Goal: Task Accomplishment & Management: Use online tool/utility

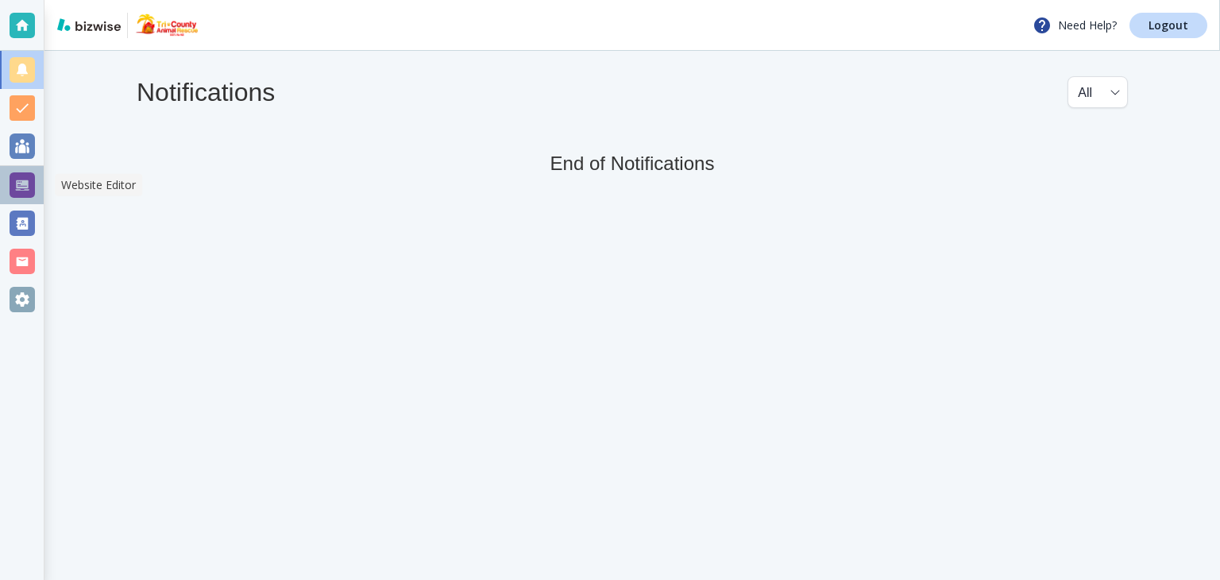
click at [18, 173] on div at bounding box center [22, 184] width 25 height 25
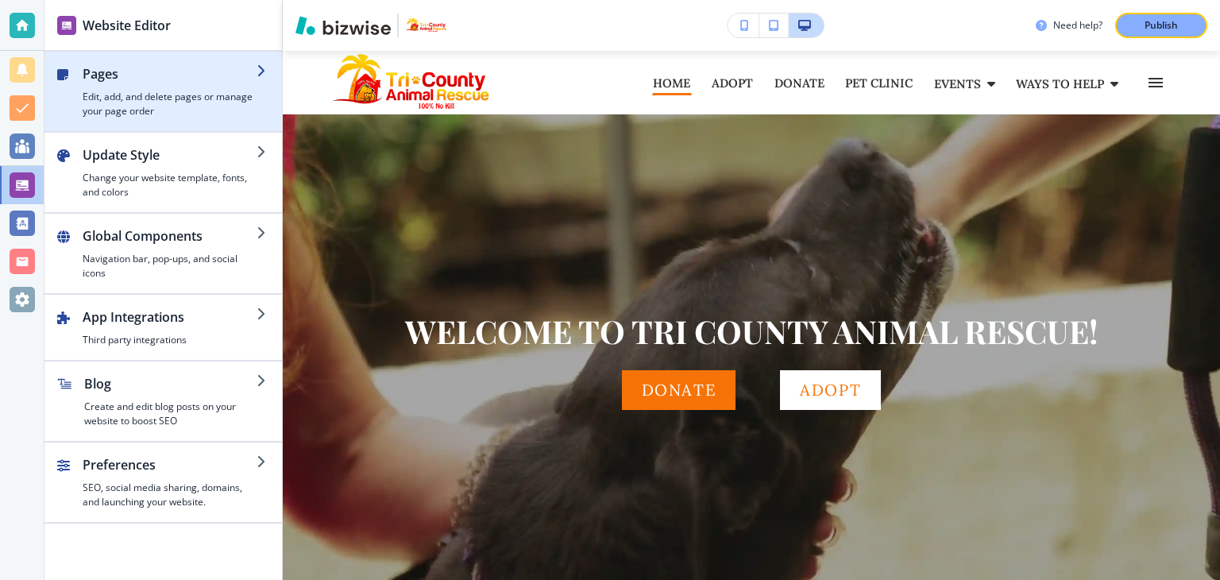
click at [139, 107] on h4 "Edit, add, and delete pages or manage your page order" at bounding box center [170, 104] width 174 height 29
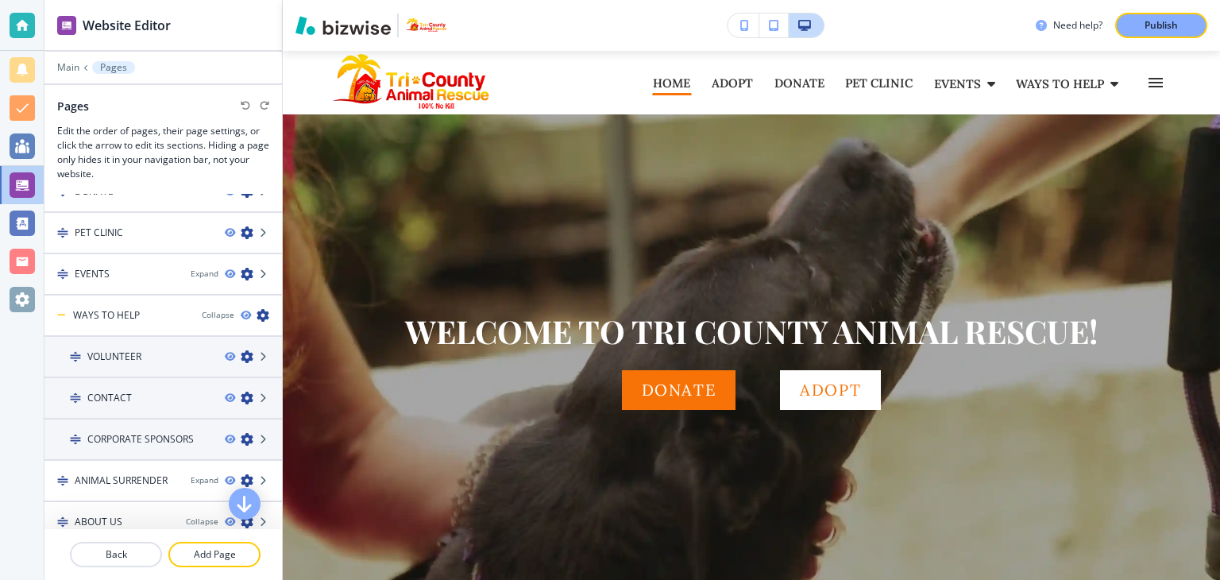
scroll to position [238, 0]
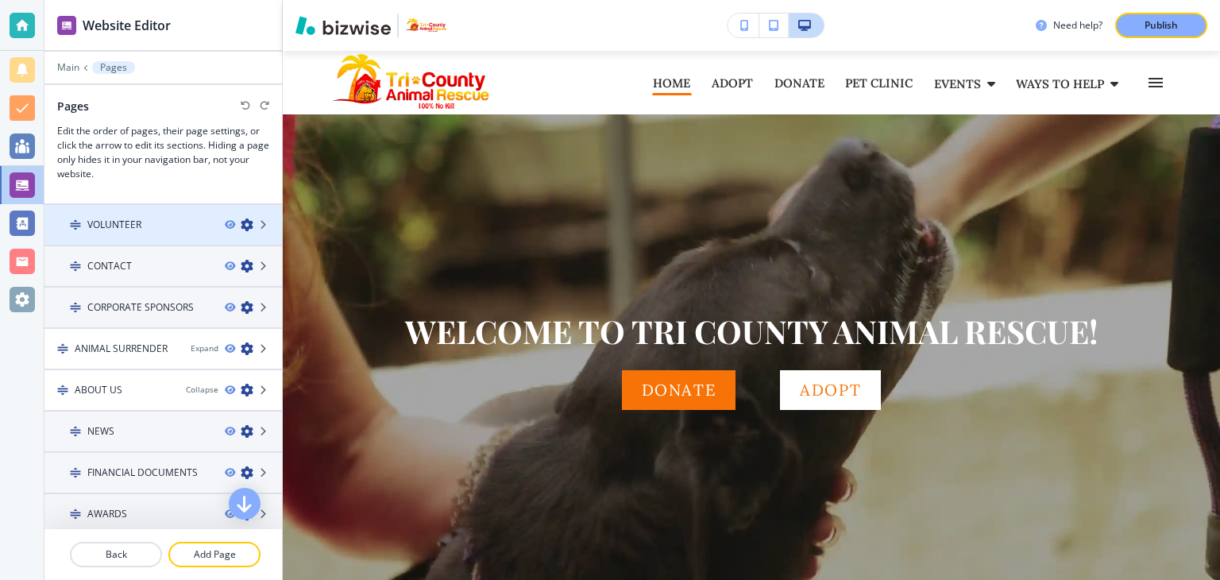
click at [124, 226] on h4 "VOLUNTEER" at bounding box center [114, 225] width 54 height 14
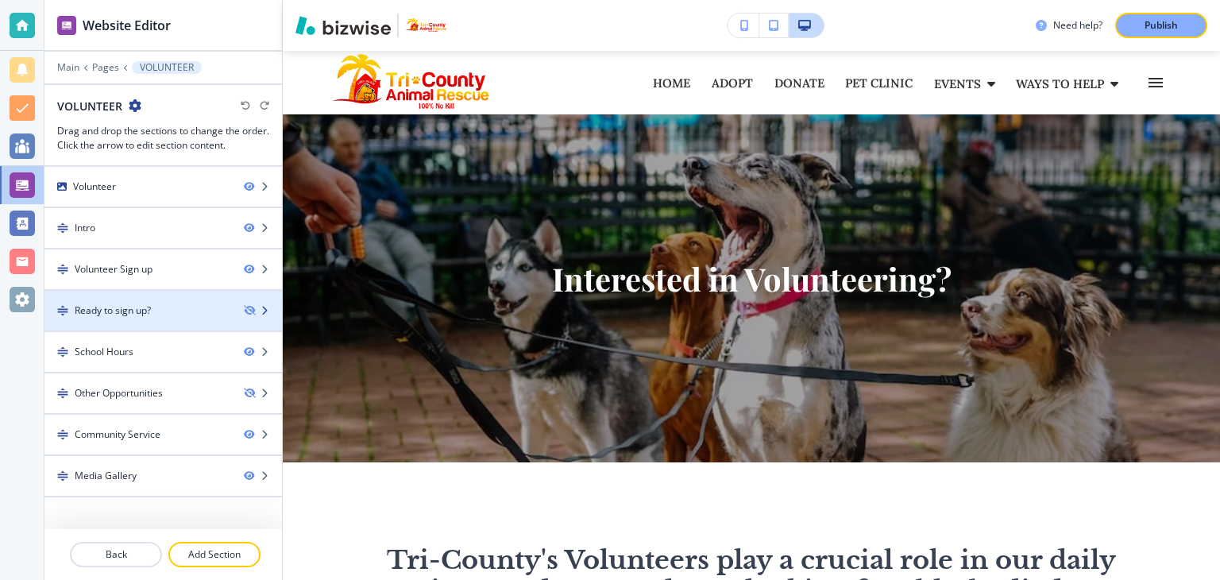
click at [140, 308] on div "Ready to sign up?" at bounding box center [113, 310] width 76 height 14
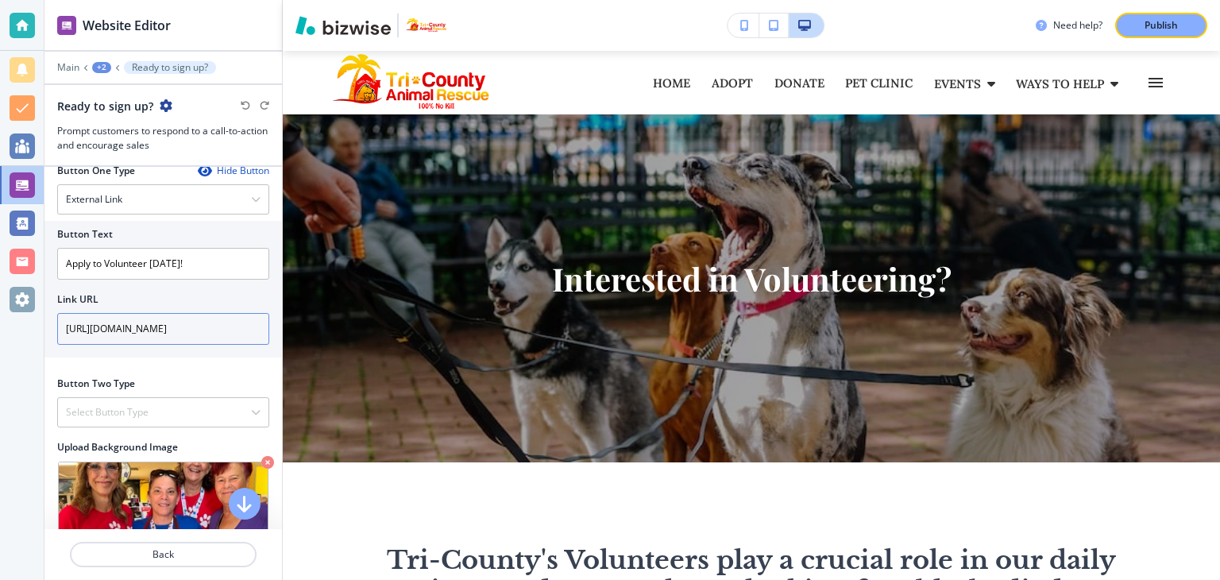
click at [133, 328] on input "[URL][DOMAIN_NAME]" at bounding box center [163, 329] width 212 height 32
paste input "364926791164"
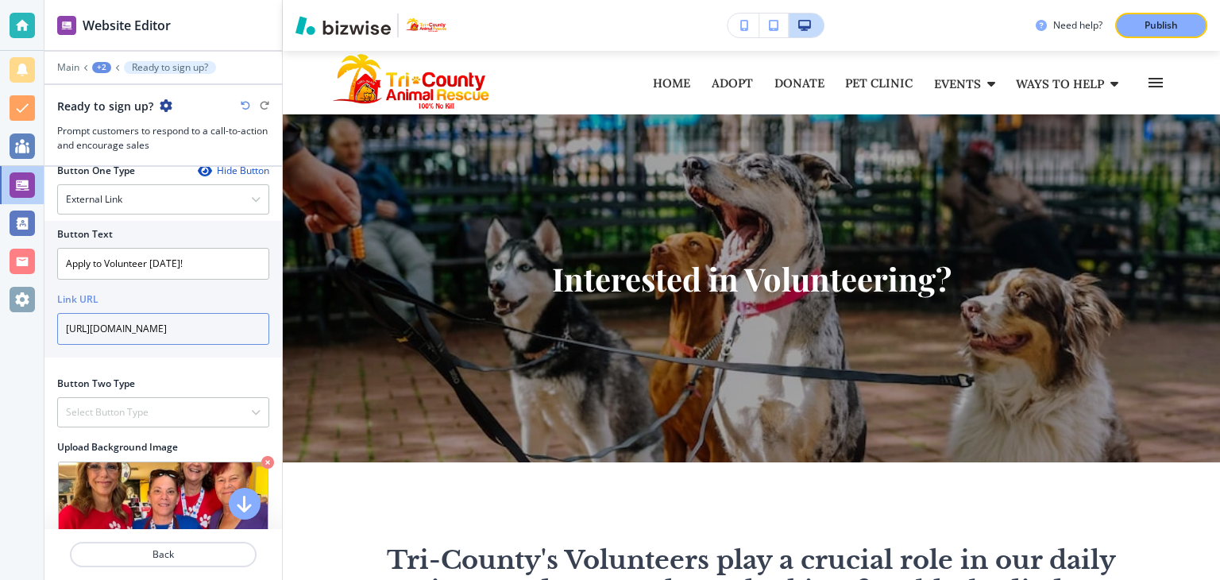
type input "[URL][DOMAIN_NAME]"
click at [107, 405] on h4 "Select Button Type" at bounding box center [107, 412] width 83 height 14
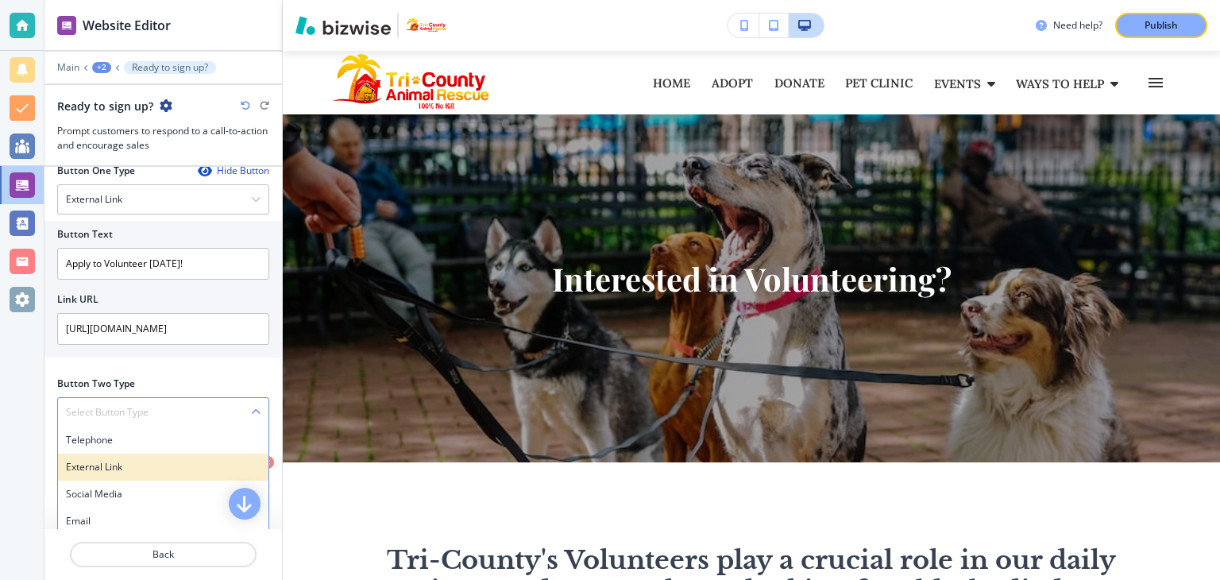
click at [114, 462] on h4 "External Link" at bounding box center [163, 467] width 195 height 14
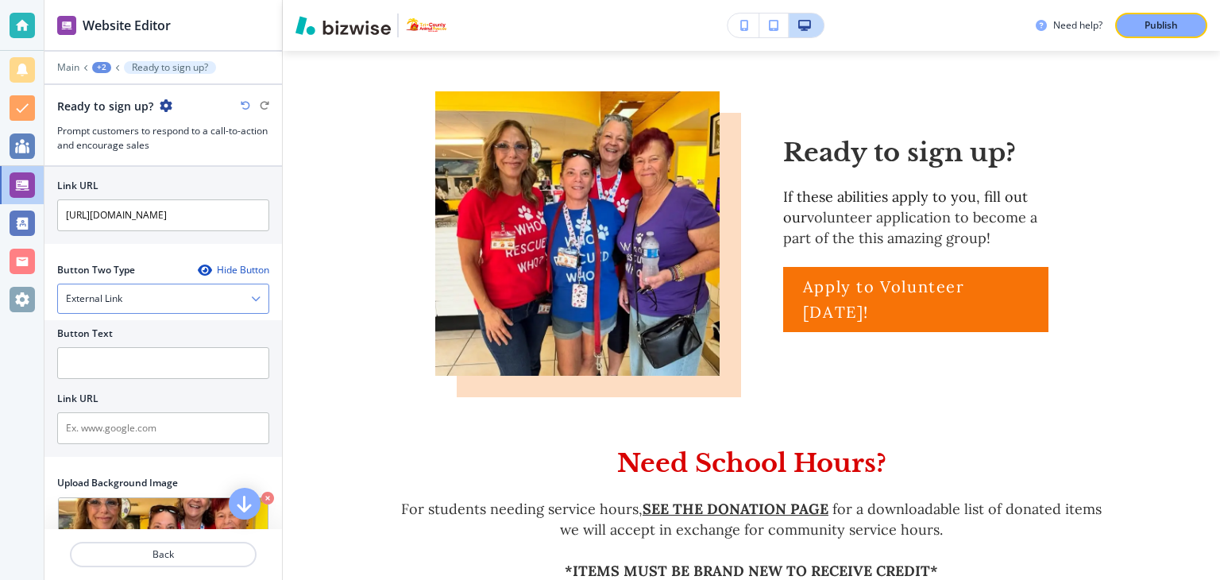
scroll to position [193, 0]
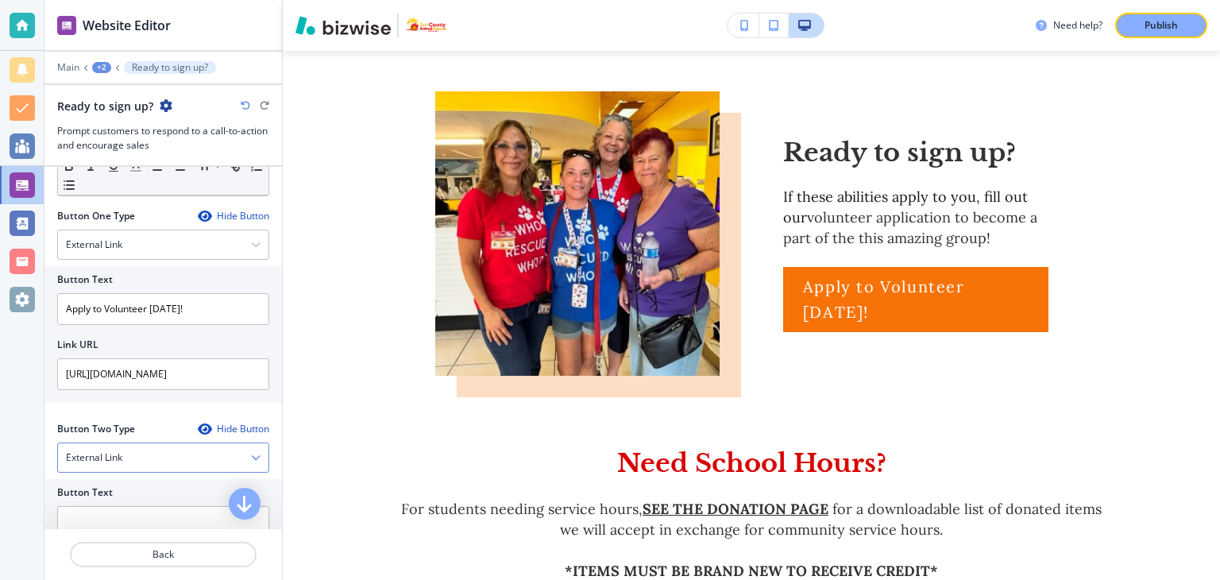
click at [114, 453] on h4 "External Link" at bounding box center [94, 457] width 56 height 14
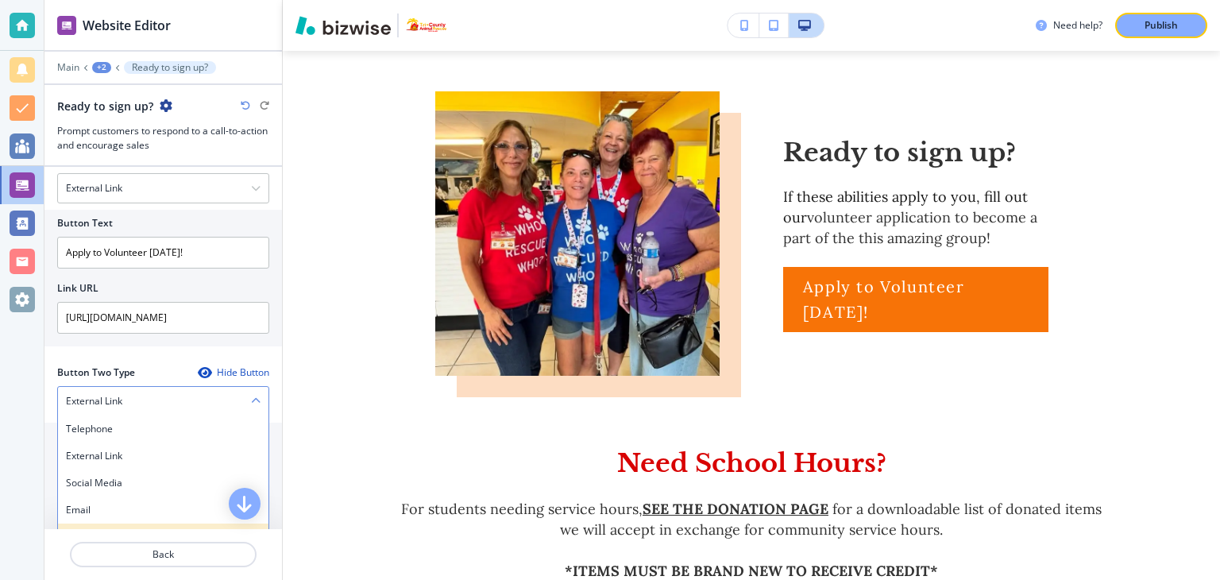
scroll to position [318, 0]
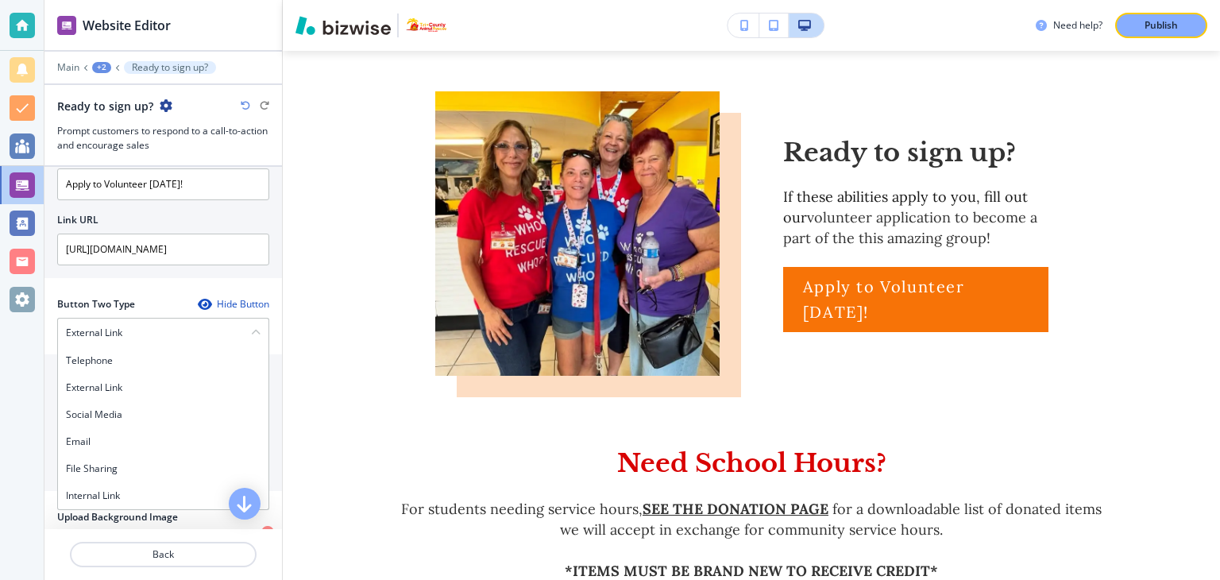
click at [137, 293] on div "Button One Type Hide Button External Link Telephone External Link Social Media …" at bounding box center [162, 190] width 237 height 213
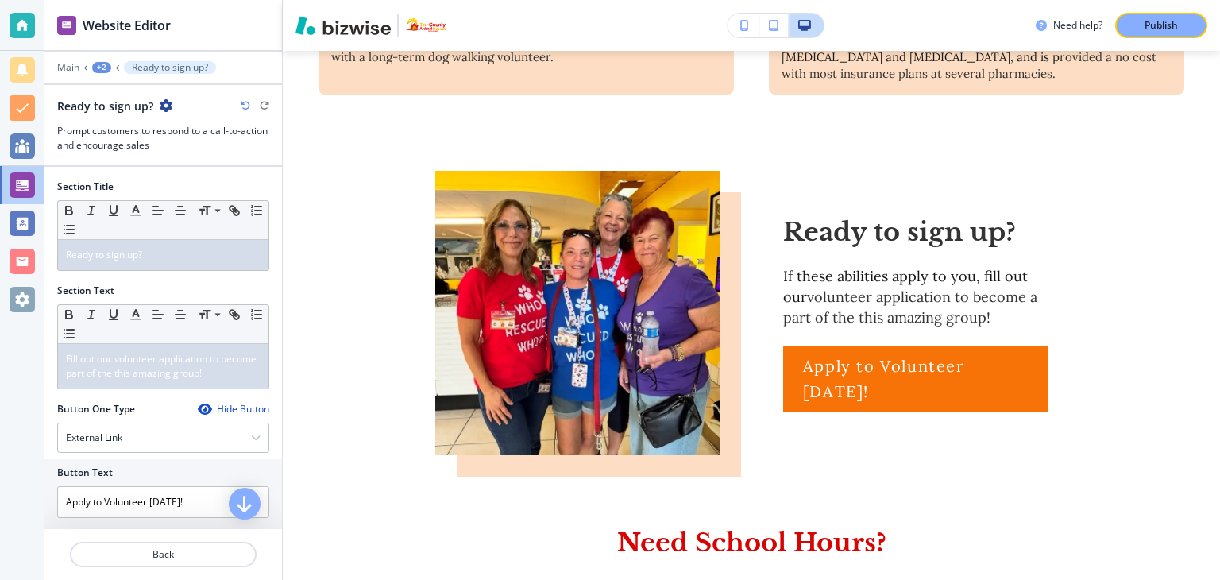
scroll to position [1271, 0]
click at [1156, 24] on p "Publish" at bounding box center [1161, 25] width 33 height 14
